Goal: Navigation & Orientation: Find specific page/section

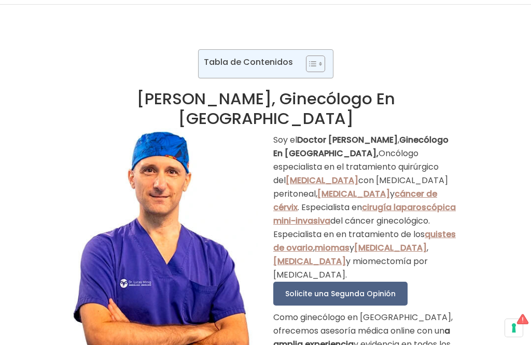
scroll to position [33, 0]
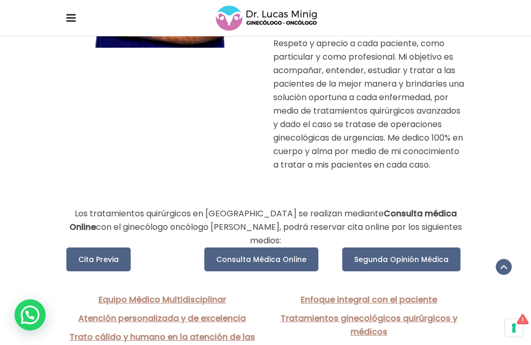
click at [93, 254] on span "Cita Previa" at bounding box center [98, 259] width 40 height 10
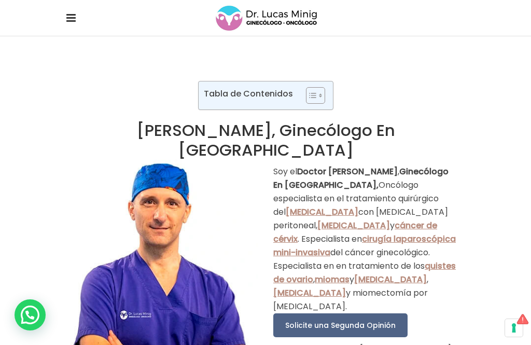
click at [66, 29] on span at bounding box center [70, 18] width 9 height 36
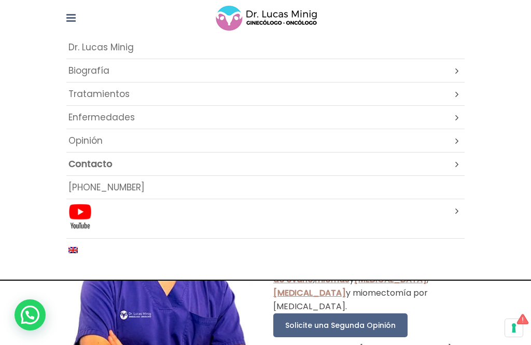
click at [190, 96] on link "Tratamientos" at bounding box center [265, 93] width 398 height 23
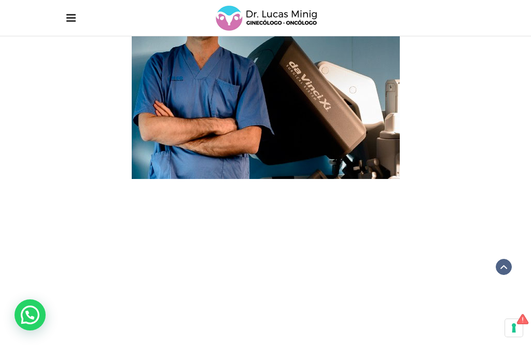
scroll to position [3599, 0]
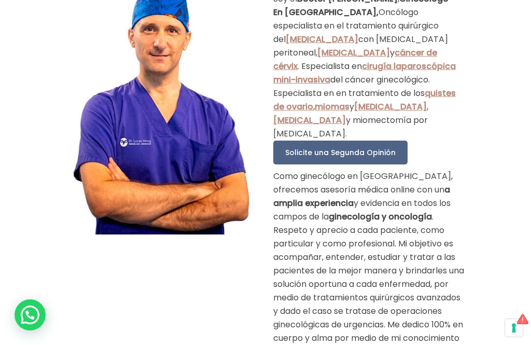
click at [318, 147] on span "Solicite una Segunda Opinión" at bounding box center [340, 152] width 110 height 10
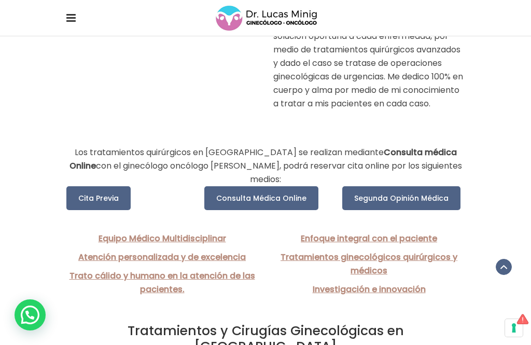
scroll to position [420, 0]
